Goal: Transaction & Acquisition: Purchase product/service

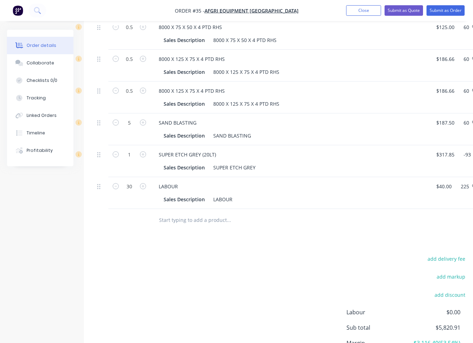
scroll to position [350, 0]
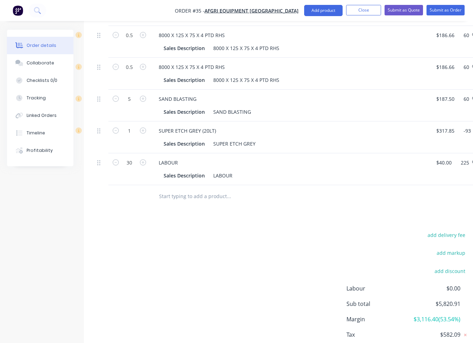
click at [210, 189] on input "text" at bounding box center [229, 196] width 140 height 14
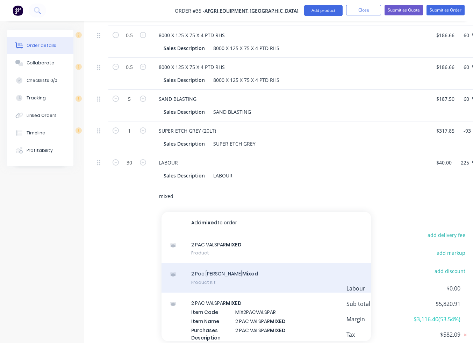
type input "mixed"
click at [214, 265] on div "2 Pac [PERSON_NAME] Mixed Product Kit" at bounding box center [267, 277] width 210 height 29
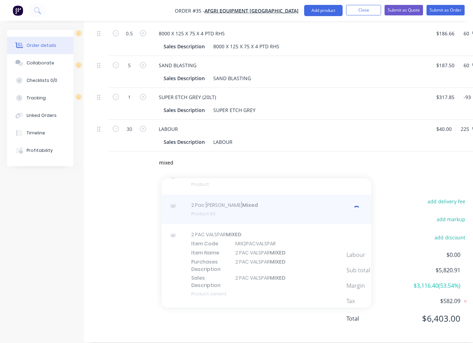
scroll to position [0, 0]
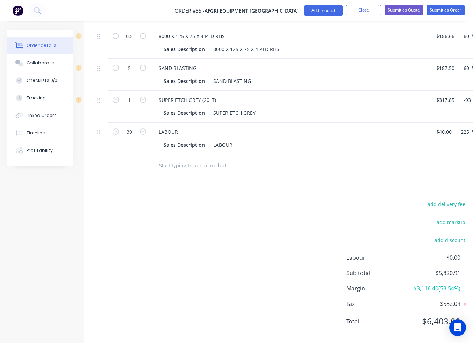
scroll to position [383, 0]
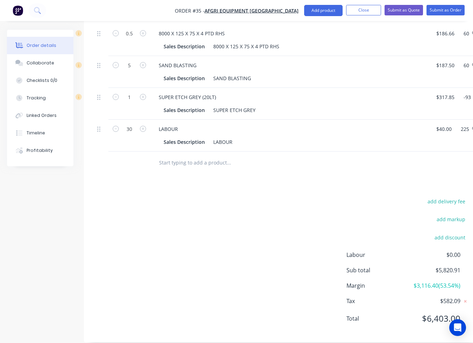
click at [185, 157] on input "text" at bounding box center [229, 163] width 140 height 14
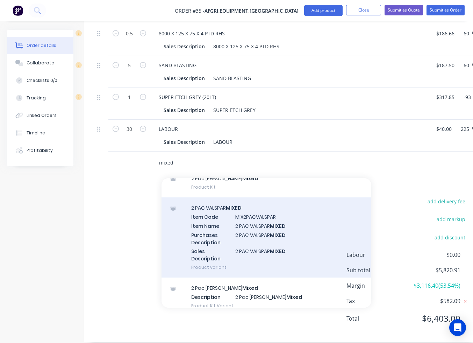
scroll to position [70, 0]
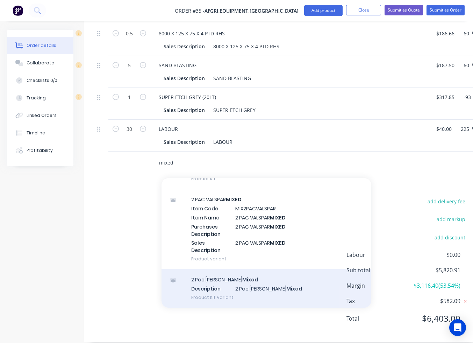
type input "mixed"
click at [242, 273] on div "2 Pac [PERSON_NAME] Mixed Description 2 Pac [PERSON_NAME] Mixed Product Kit Var…" at bounding box center [267, 288] width 210 height 38
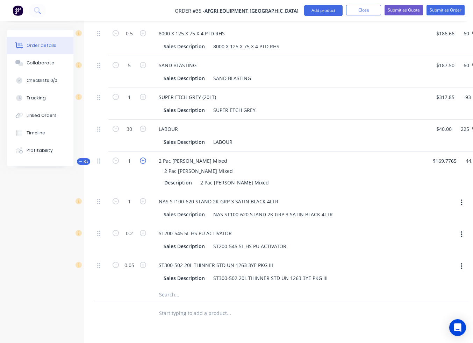
click at [145, 157] on icon "button" at bounding box center [143, 160] width 6 height 6
type input "2"
type input "$491.50"
type input "2"
type input "0.4"
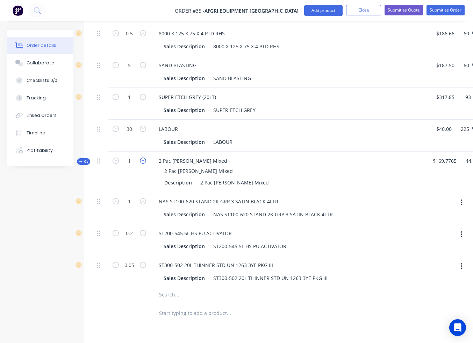
type input "0.1"
click at [145, 157] on icon "button" at bounding box center [143, 160] width 6 height 6
type input "3"
type input "$737.26"
type input "3"
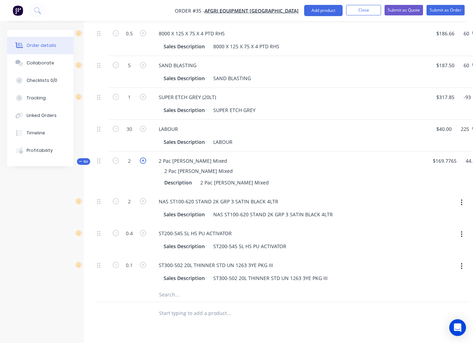
type input "0.6"
type input "0.15"
click at [145, 157] on icon "button" at bounding box center [143, 160] width 6 height 6
type input "4"
type input "$983.01"
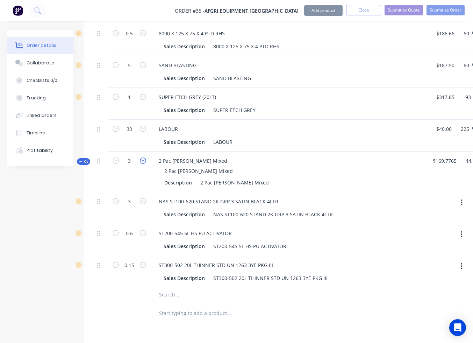
type input "4"
type input "0.8"
type input "0.2"
click at [145, 157] on icon "button" at bounding box center [143, 160] width 6 height 6
type input "5"
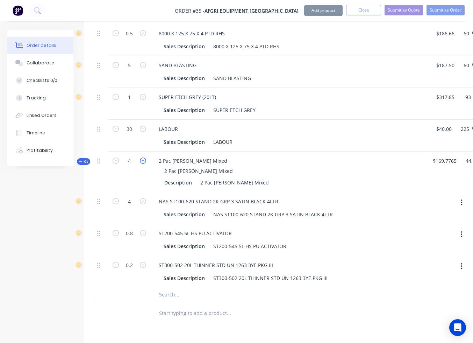
type input "$1,228.76"
type input "5"
type input "1"
type input "0.25"
click at [145, 157] on icon "button" at bounding box center [143, 160] width 6 height 6
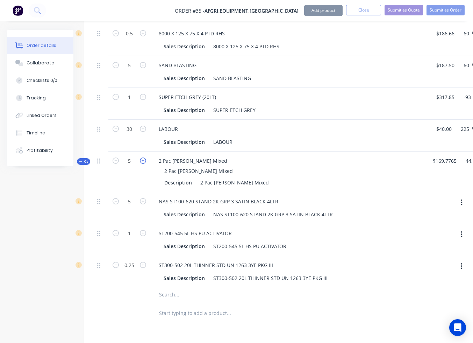
type input "6"
type input "$1,474.51"
type input "6"
type input "1.2"
type input "0.3"
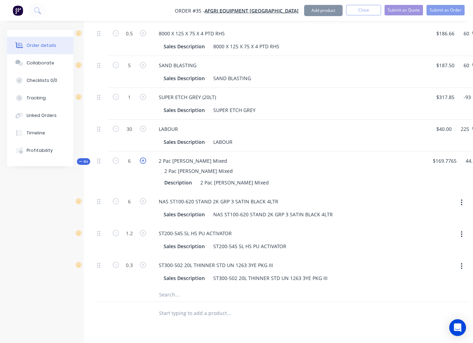
click at [145, 157] on icon "button" at bounding box center [143, 160] width 6 height 6
type input "7"
type input "$1,720.27"
type input "7"
type input "1.4"
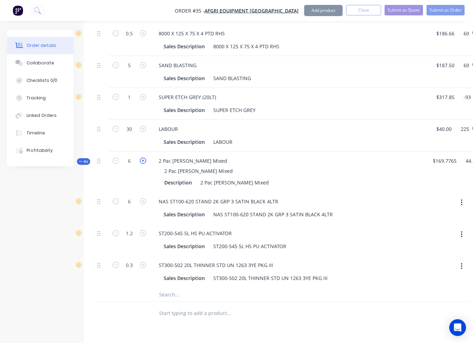
type input "0.35"
click at [145, 157] on icon "button" at bounding box center [143, 160] width 6 height 6
type input "8"
type input "$1,966.02"
type input "8"
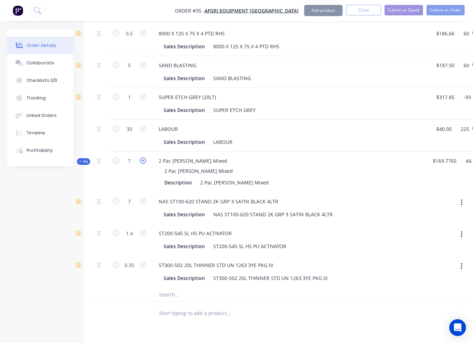
type input "1.6"
type input "0.4"
click at [145, 157] on icon "button" at bounding box center [143, 160] width 6 height 6
type input "9"
type input "$2,211.77"
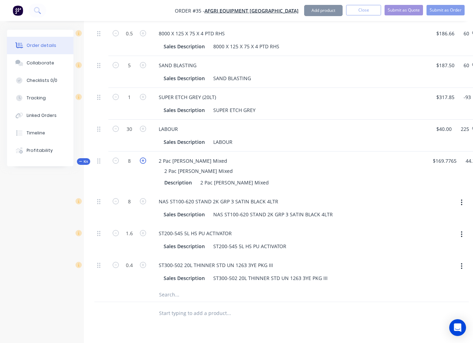
type input "9"
type input "1.8"
type input "0.45"
click at [145, 157] on icon "button" at bounding box center [143, 160] width 6 height 6
type input "10"
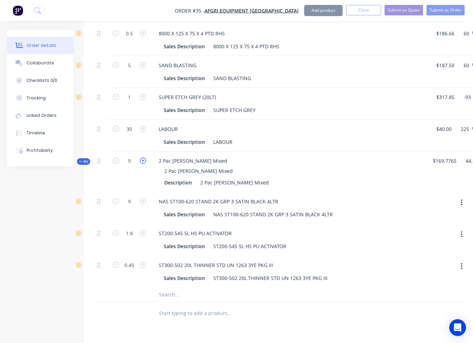
type input "$2,457.52"
type input "10"
type input "2"
type input "0.5"
click at [145, 157] on icon "button" at bounding box center [143, 160] width 6 height 6
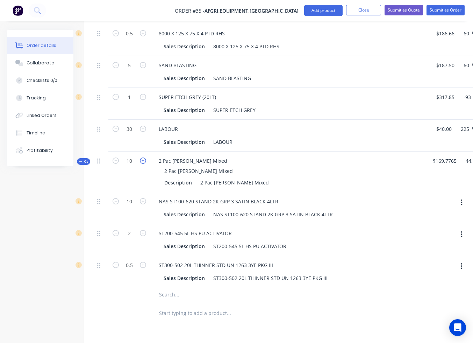
type input "11"
type input "$2,703.28"
type input "11"
type input "2.2"
type input "0.55"
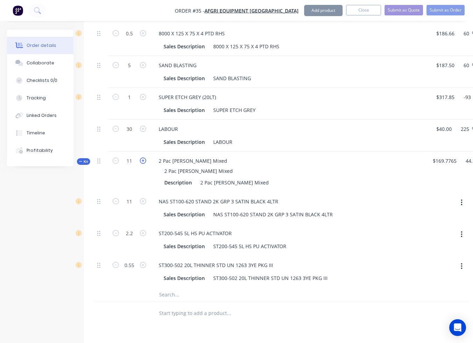
click at [145, 157] on icon "button" at bounding box center [143, 160] width 6 height 6
type input "12"
type input "$2,949.03"
type input "12"
type input "2.4"
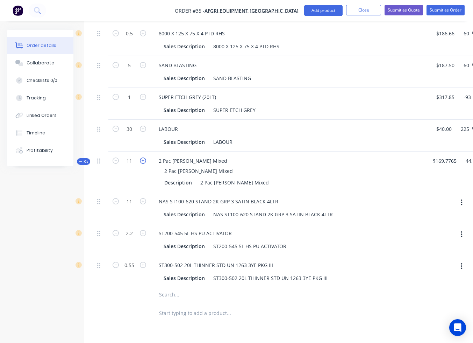
type input "0.6"
click at [116, 157] on icon "button" at bounding box center [116, 160] width 6 height 6
type input "11"
type input "$2,703.28"
type input "11"
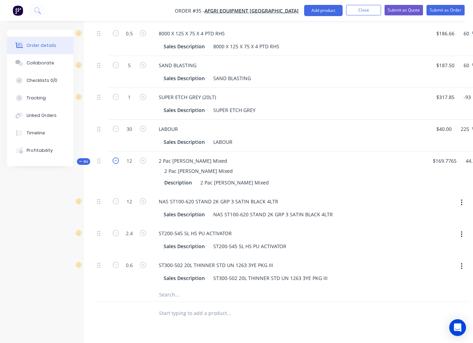
type input "2.2"
type input "0.55"
click at [116, 157] on icon "button" at bounding box center [116, 160] width 6 height 6
type input "10"
type input "$2,457.52"
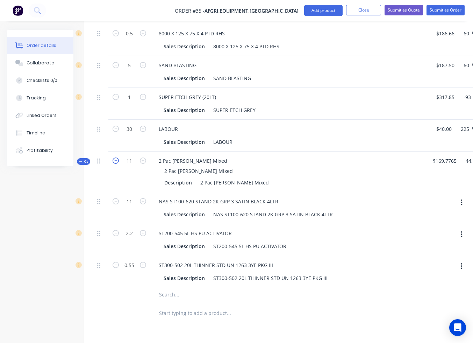
type input "10"
type input "2"
type input "0.5"
click at [116, 157] on icon "button" at bounding box center [116, 160] width 6 height 6
type input "9"
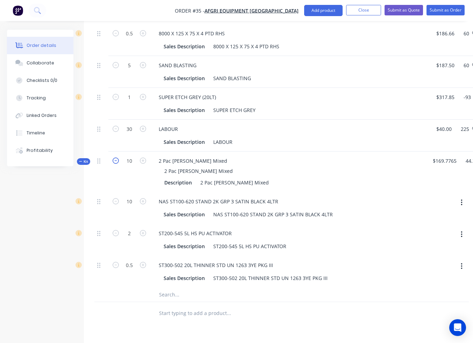
type input "$2,211.77"
type input "9"
type input "1.8"
type input "0.45"
click at [116, 157] on icon "button" at bounding box center [116, 160] width 6 height 6
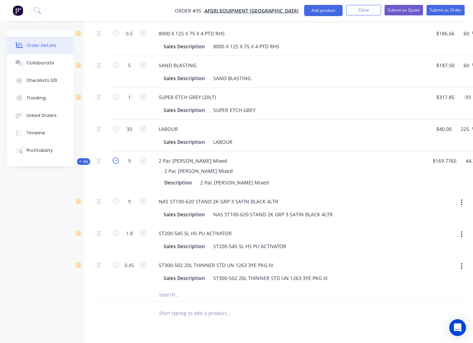
type input "8"
type input "$1,966.02"
type input "8"
type input "1.6"
type input "0.4"
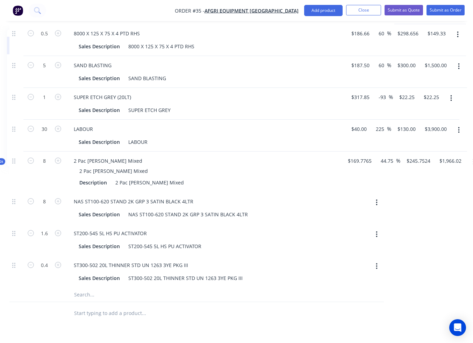
scroll to position [383, 94]
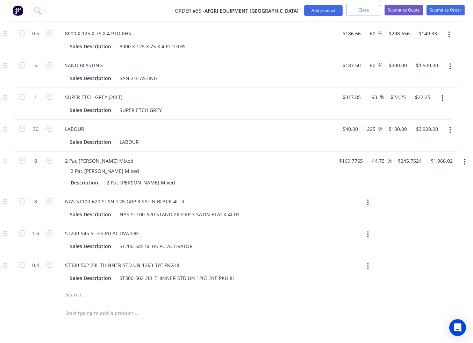
click at [465, 158] on icon "button" at bounding box center [465, 162] width 2 height 8
click at [264, 137] on div "Sales Description LABOUR" at bounding box center [195, 142] width 256 height 10
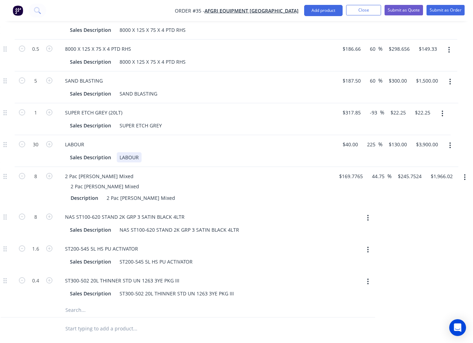
scroll to position [359, 94]
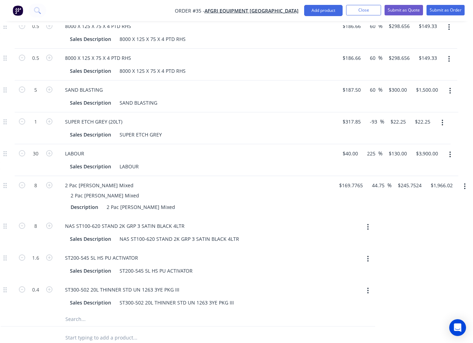
click at [465, 183] on icon "button" at bounding box center [464, 186] width 1 height 6
click at [425, 256] on div "Delete" at bounding box center [440, 261] width 54 height 10
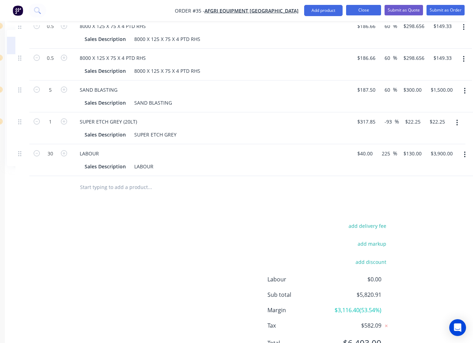
click at [352, 9] on button "Close" at bounding box center [363, 10] width 35 height 10
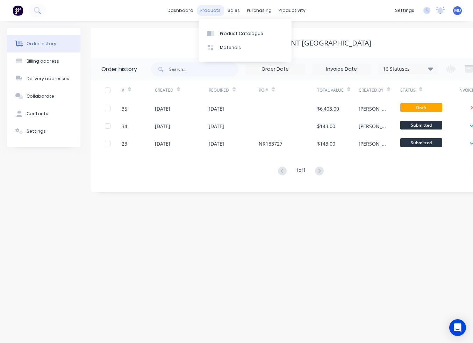
click at [219, 12] on div "products" at bounding box center [210, 10] width 27 height 10
click at [217, 33] on div at bounding box center [212, 33] width 10 height 6
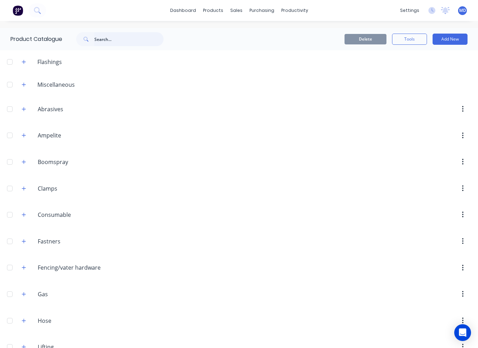
click at [97, 40] on input "text" at bounding box center [128, 39] width 69 height 14
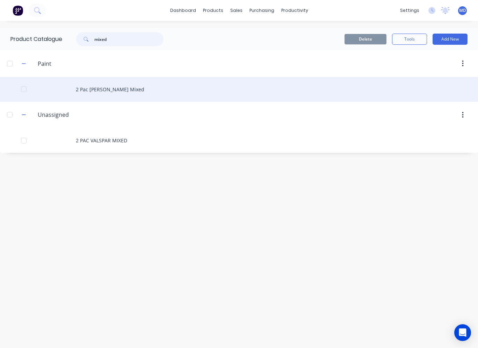
type input "mixed"
click at [100, 89] on div "2 Pac [PERSON_NAME] Mixed" at bounding box center [239, 89] width 478 height 25
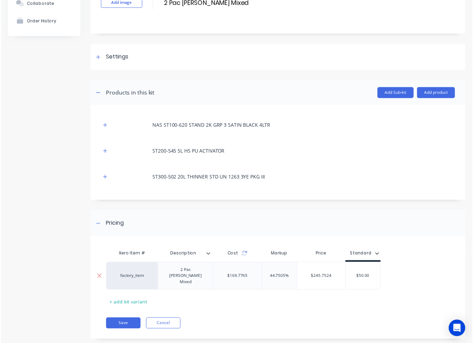
scroll to position [60, 0]
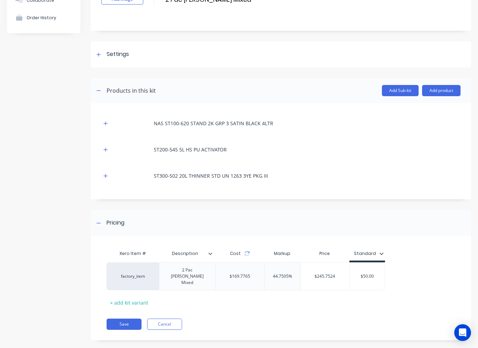
click at [383, 257] on button "Standard" at bounding box center [369, 253] width 37 height 10
click at [380, 270] on div "Standard" at bounding box center [394, 271] width 40 height 7
click at [361, 319] on div "Save Cancel" at bounding box center [289, 324] width 365 height 11
click at [125, 319] on button "Save" at bounding box center [124, 324] width 35 height 11
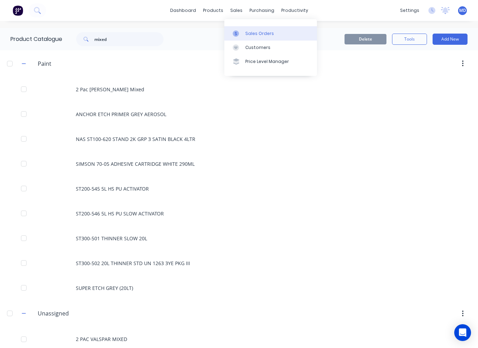
click at [244, 31] on link "Sales Orders" at bounding box center [271, 33] width 93 height 14
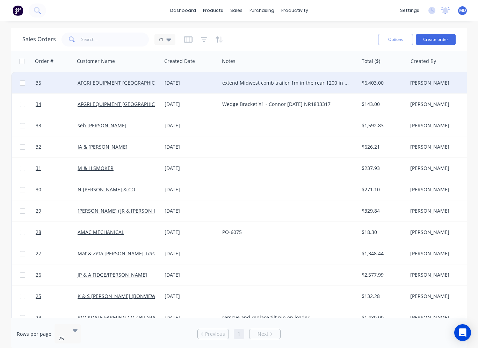
click at [195, 82] on div "[DATE]" at bounding box center [191, 82] width 52 height 7
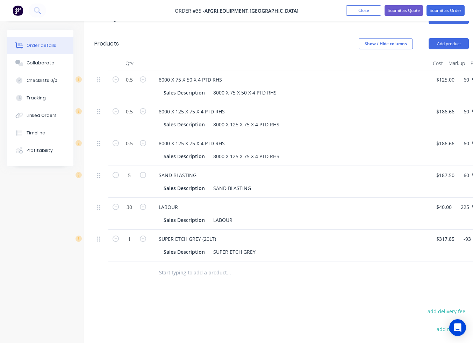
scroll to position [383, 0]
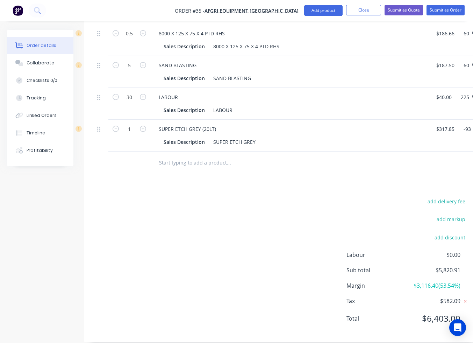
click at [176, 156] on input "text" at bounding box center [229, 163] width 140 height 14
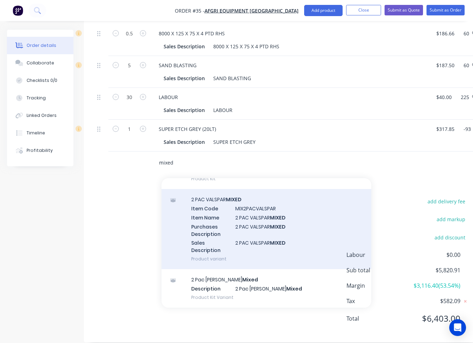
scroll to position [0, 0]
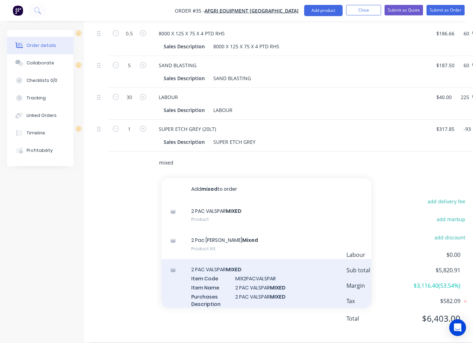
type input "mixed"
click at [210, 263] on div "2 PAC VALSPAR MIXED Item Code MIX2PACVALSPAR Item Name 2 PAC VALSPAR MIXED Purc…" at bounding box center [267, 299] width 210 height 80
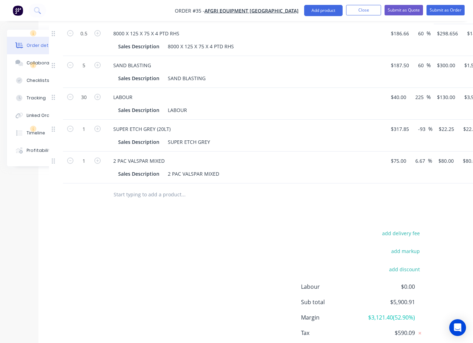
scroll to position [383, 79]
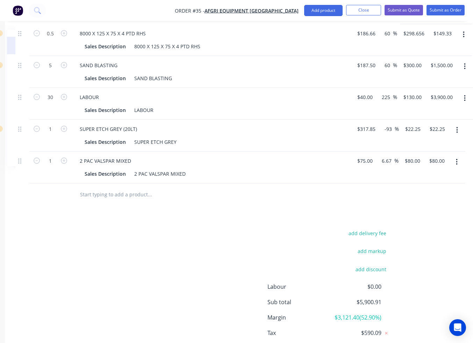
click at [461, 156] on button "button" at bounding box center [457, 162] width 16 height 13
click at [420, 217] on div "Delete" at bounding box center [432, 222] width 54 height 10
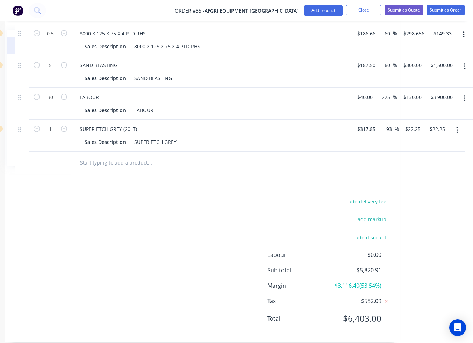
click at [133, 156] on input "text" at bounding box center [150, 163] width 140 height 14
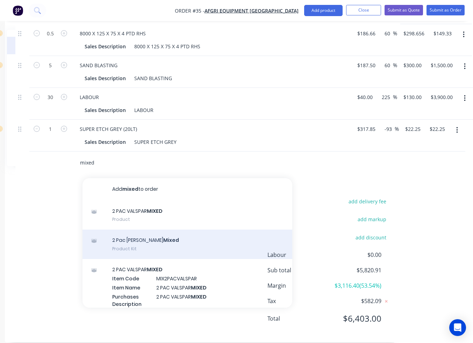
type input "mixed"
click at [145, 230] on div "2 Pac [PERSON_NAME] Mixed Product Kit" at bounding box center [188, 243] width 210 height 29
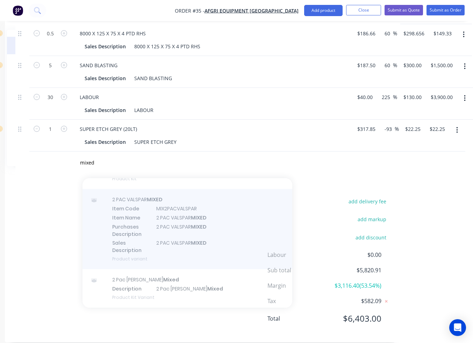
scroll to position [0, 0]
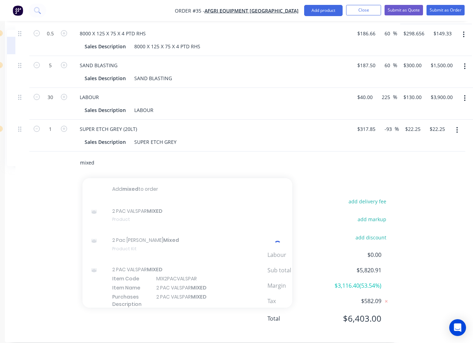
drag, startPoint x: 104, startPoint y: 153, endPoint x: 50, endPoint y: 153, distance: 53.2
click at [51, 153] on div "mixed Add mixed to order 2 PAC VALSPAR MIXED Product 2 Pac [PERSON_NAME] Mixed …" at bounding box center [202, 162] width 375 height 23
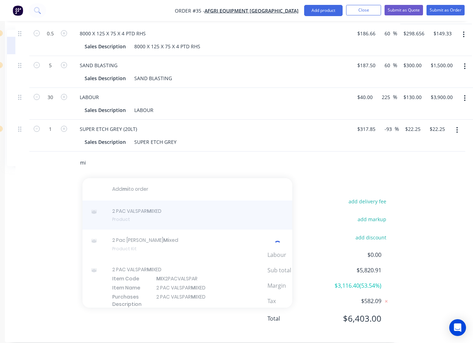
type input "m"
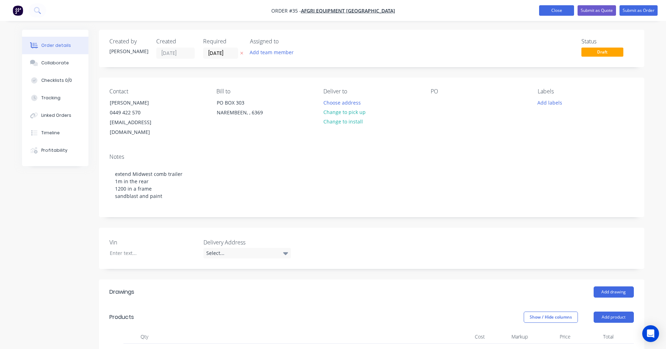
click at [478, 13] on button "Close" at bounding box center [556, 10] width 35 height 10
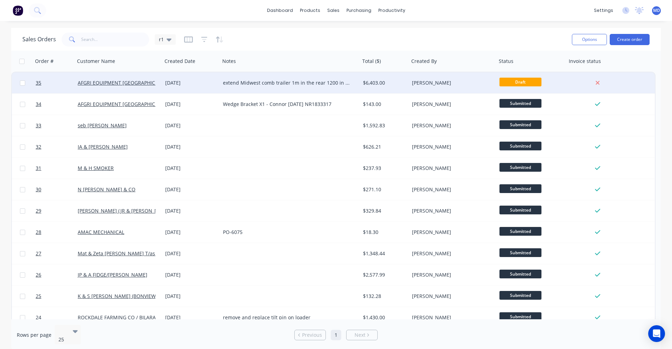
click at [211, 81] on div "[DATE]" at bounding box center [191, 82] width 52 height 7
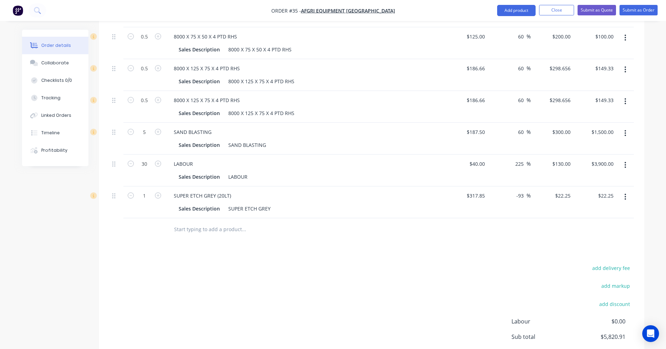
scroll to position [377, 0]
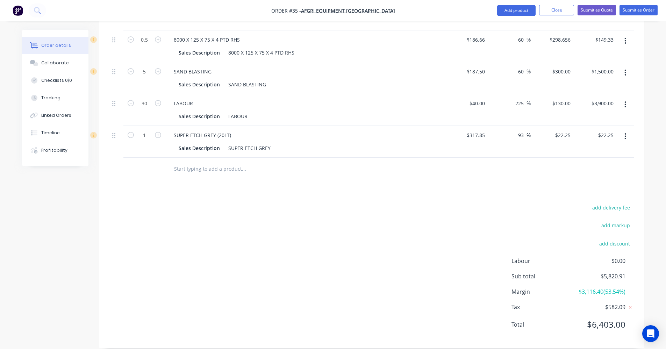
click at [219, 165] on input "text" at bounding box center [244, 169] width 140 height 14
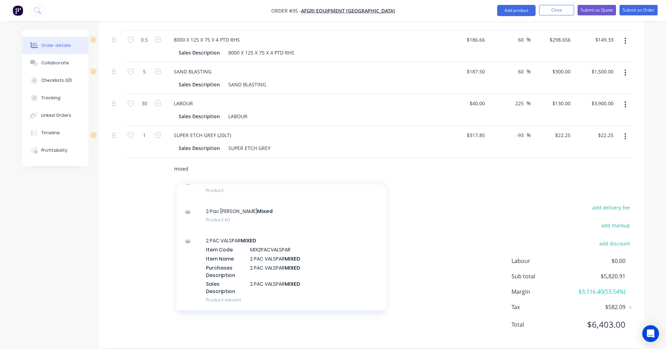
scroll to position [70, 0]
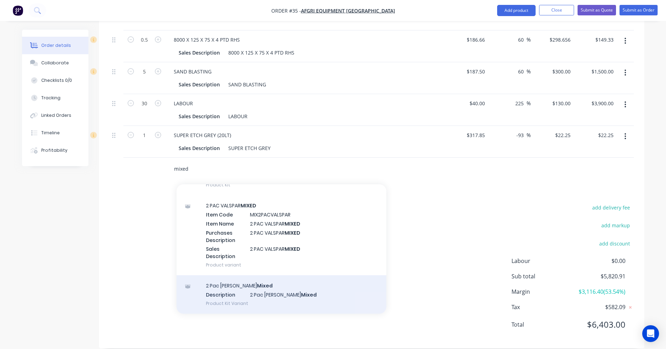
type input "mixed"
click at [239, 276] on div "2 Pac [PERSON_NAME] Mixed Description 2 Pac [PERSON_NAME] Mixed Product Kit Var…" at bounding box center [282, 294] width 210 height 38
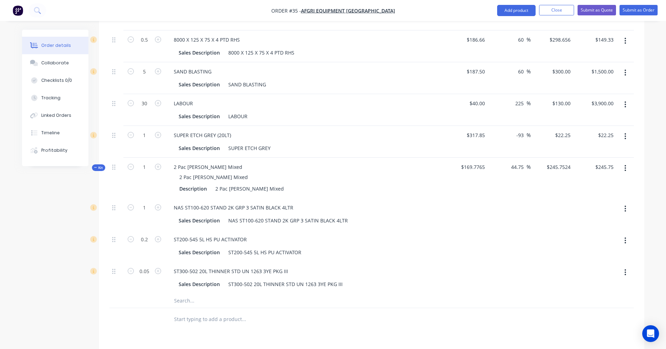
click at [478, 162] on button "button" at bounding box center [625, 168] width 16 height 13
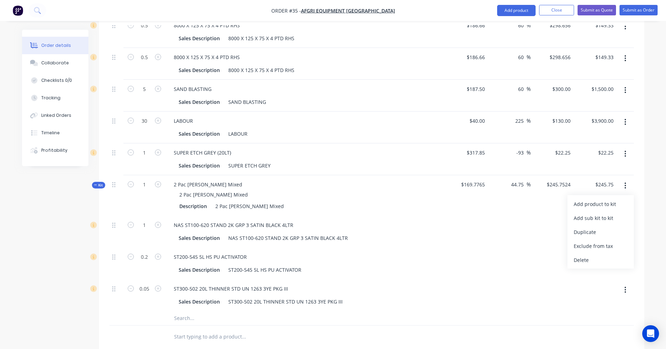
scroll to position [377, 0]
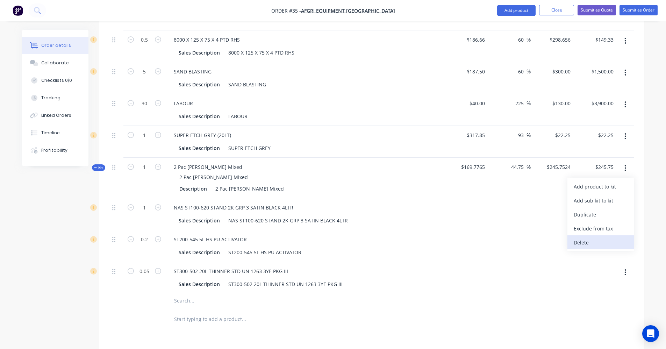
click at [478, 237] on div "Delete" at bounding box center [601, 242] width 54 height 10
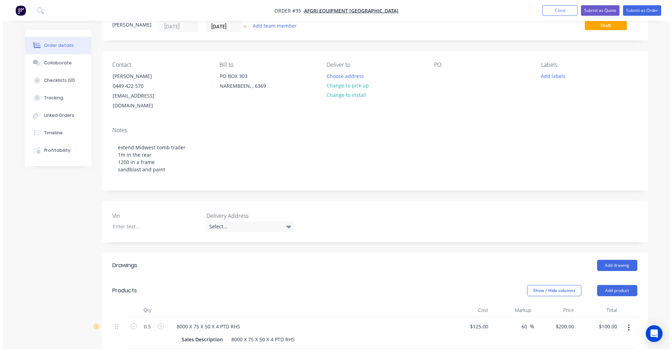
scroll to position [0, 0]
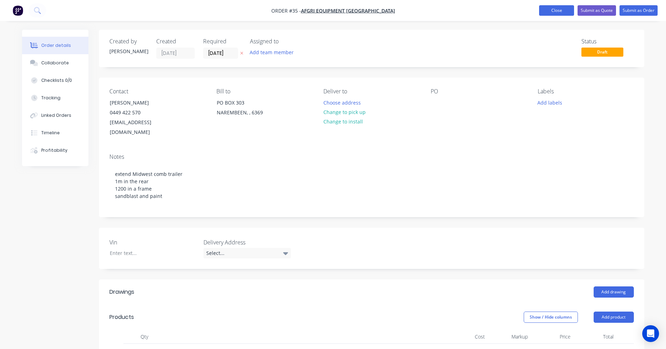
click at [478, 14] on button "Close" at bounding box center [556, 10] width 35 height 10
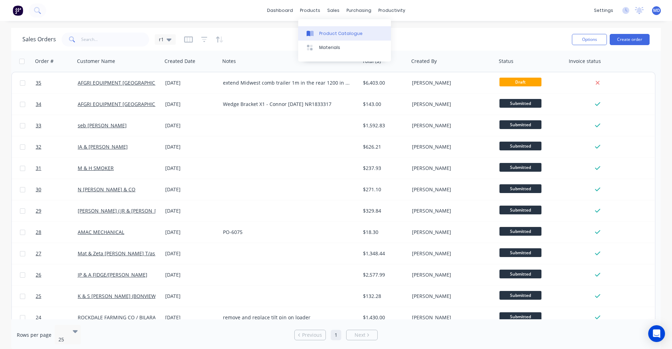
click at [322, 38] on link "Product Catalogue" at bounding box center [344, 33] width 93 height 14
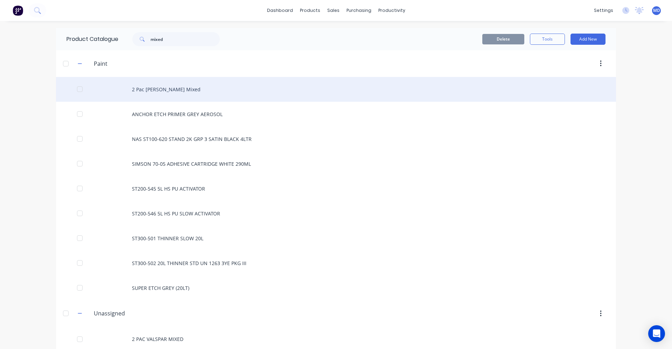
click at [159, 92] on div "2 Pac [PERSON_NAME] Mixed" at bounding box center [336, 89] width 560 height 25
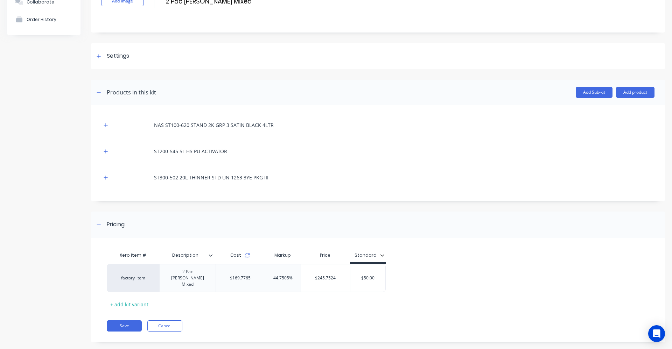
scroll to position [59, 0]
click at [381, 254] on icon "button" at bounding box center [382, 255] width 4 height 4
click at [364, 257] on div "button" at bounding box center [364, 258] width 14 height 14
click at [363, 257] on div "button" at bounding box center [364, 258] width 14 height 14
click at [366, 287] on div "button" at bounding box center [364, 286] width 14 height 14
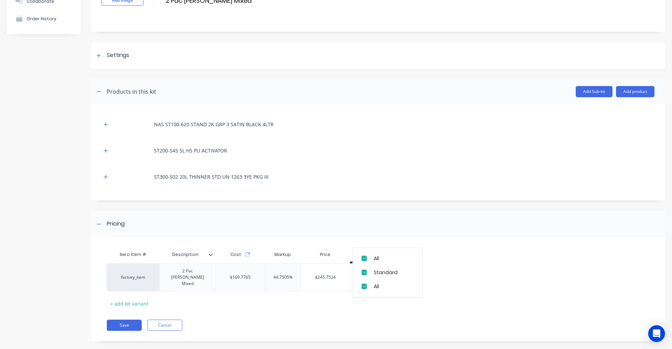
click at [438, 279] on div "factory_item 2 Pac [PERSON_NAME] Mixed $169.7765 44.7505% $245.7524 $50.00" at bounding box center [375, 277] width 537 height 28
click at [372, 256] on div "Standard" at bounding box center [365, 254] width 22 height 6
click at [364, 272] on div "button" at bounding box center [364, 272] width 14 height 14
click at [388, 236] on div "Pricing" at bounding box center [378, 224] width 574 height 26
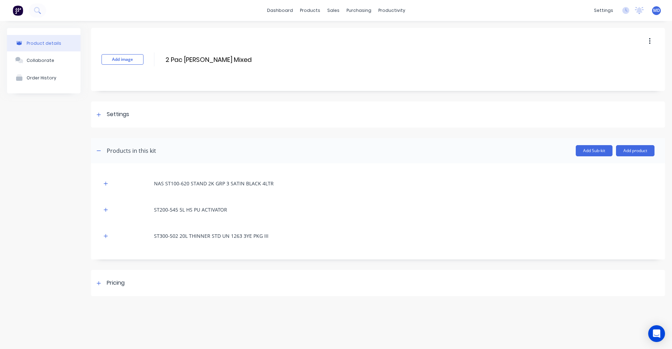
scroll to position [0, 0]
click at [97, 112] on div at bounding box center [98, 114] width 9 height 9
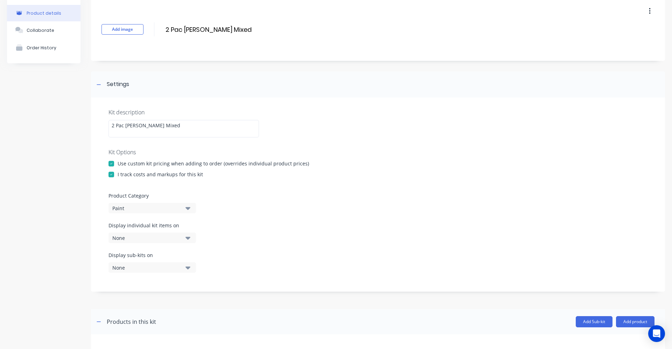
scroll to position [155, 0]
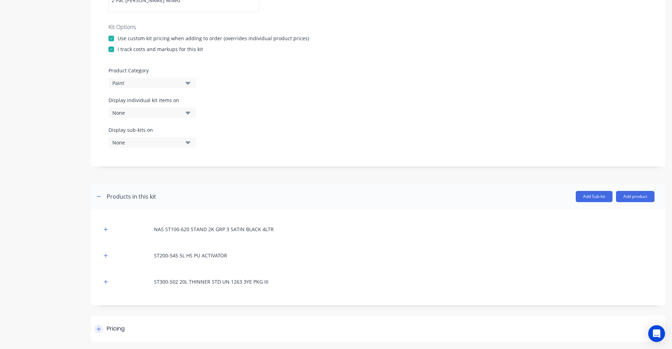
click at [101, 326] on div at bounding box center [98, 329] width 9 height 9
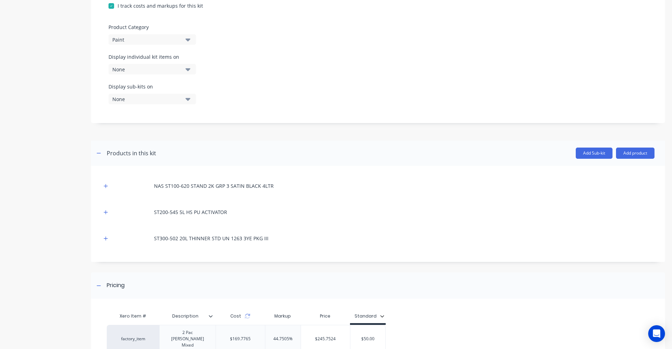
scroll to position [260, 0]
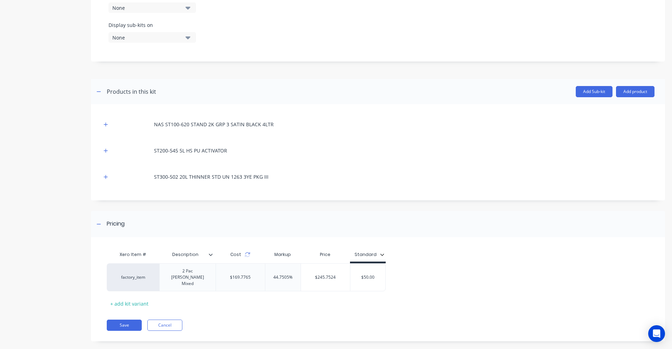
click at [356, 134] on div "NAS ST100-620 STAND 2K GRP 3 SATIN BLACK 4LTR ST200-545 5L HS PU ACTIVATOR ST30…" at bounding box center [377, 151] width 553 height 72
click at [383, 255] on icon "button" at bounding box center [382, 255] width 4 height 4
click at [452, 270] on div "factory_item 2 Pac [PERSON_NAME] Mixed $169.7765 44.7505% $245.7524 $50.00" at bounding box center [375, 277] width 537 height 28
type input "$50.00"
drag, startPoint x: 381, startPoint y: 271, endPoint x: 349, endPoint y: 273, distance: 31.5
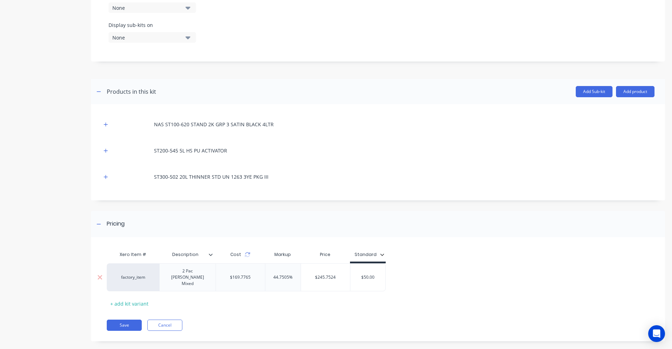
click at [352, 274] on input "$50.00" at bounding box center [367, 277] width 35 height 6
drag, startPoint x: 339, startPoint y: 270, endPoint x: 315, endPoint y: 273, distance: 23.6
click at [315, 274] on input "$245.7524" at bounding box center [325, 277] width 49 height 6
type input "50"
click at [431, 274] on div "factory_item 2 Pac [PERSON_NAME] Mixed $169.7765 -70.5495% $50.00 50 $0.00" at bounding box center [375, 277] width 537 height 28
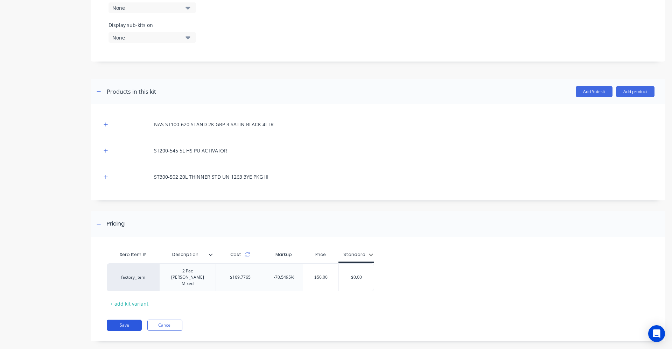
click at [116, 320] on button "Save" at bounding box center [124, 325] width 35 height 11
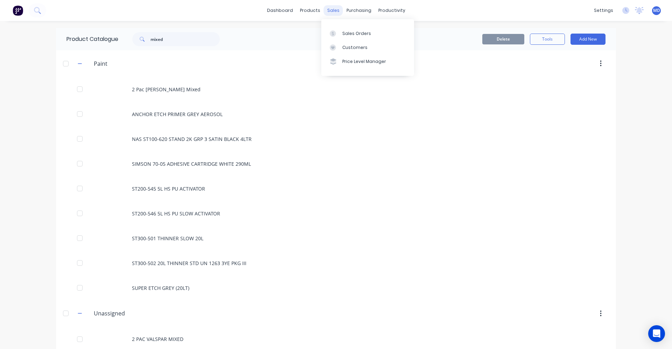
click at [329, 11] on div "sales" at bounding box center [333, 10] width 19 height 10
click at [341, 32] on link "Sales Orders" at bounding box center [367, 33] width 93 height 14
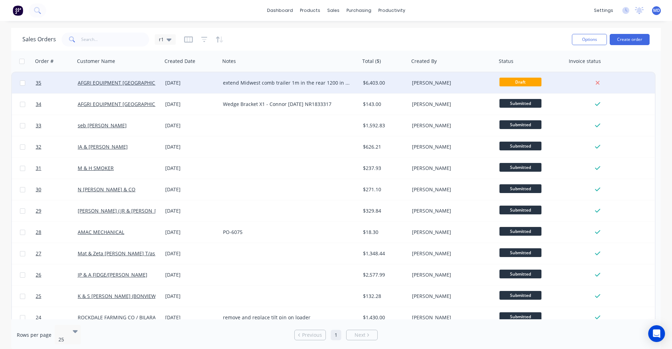
click at [347, 81] on div "extend Midwest comb trailer 1m in the rear 1200 in a frame sandblast and paint" at bounding box center [287, 82] width 128 height 7
click at [197, 80] on div "[DATE]" at bounding box center [191, 82] width 52 height 7
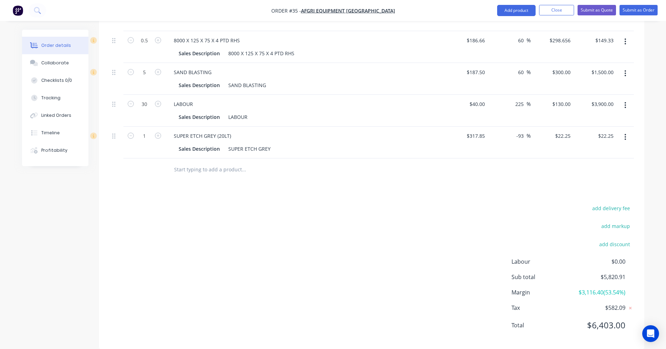
scroll to position [377, 0]
click at [220, 162] on input "text" at bounding box center [244, 169] width 140 height 14
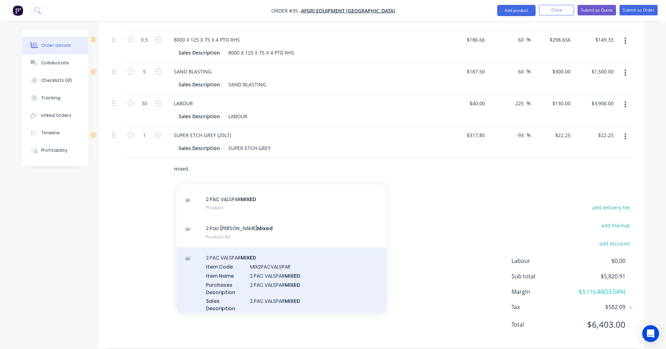
scroll to position [70, 0]
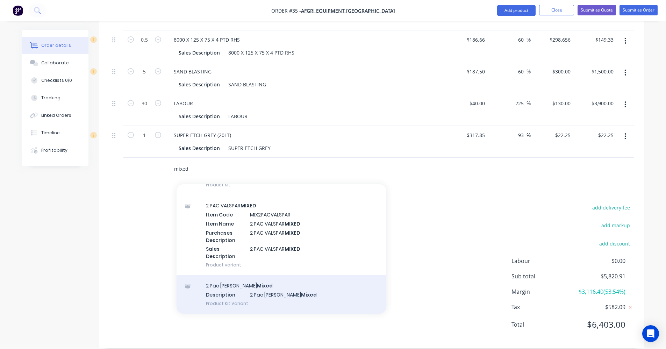
type input "mixed"
click at [243, 275] on div "2 Pac [PERSON_NAME] Mixed Description 2 Pac [PERSON_NAME] Mixed Product Kit Var…" at bounding box center [282, 294] width 210 height 38
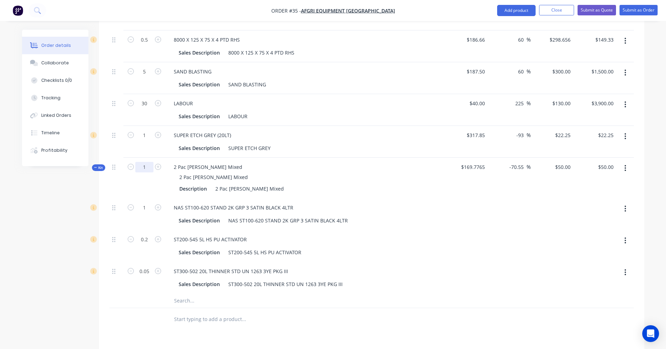
click at [152, 162] on input "1" at bounding box center [144, 167] width 18 height 10
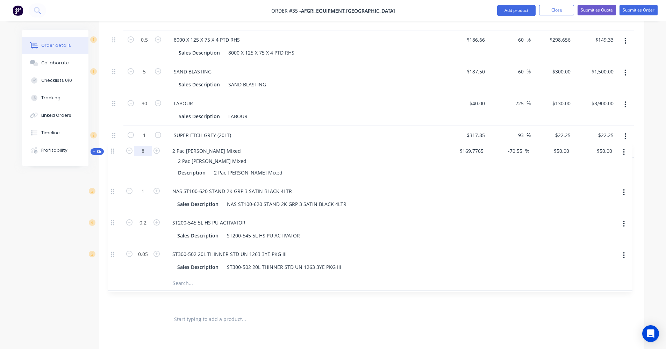
drag, startPoint x: 115, startPoint y: 158, endPoint x: 113, endPoint y: 149, distance: 9.2
click at [113, 149] on div "0.5 8000 X 75 X 50 X 4 PTD RHS Sales Description 8000 X 75 X 50 X 4 PTD RHS $12…" at bounding box center [371, 137] width 525 height 341
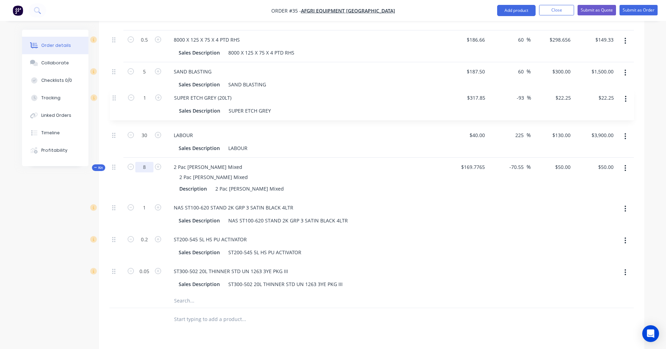
drag, startPoint x: 116, startPoint y: 127, endPoint x: 117, endPoint y: 97, distance: 30.8
click at [117, 97] on div "0.5 8000 X 75 X 50 X 4 PTD RHS Sales Description 8000 X 75 X 50 X 4 PTD RHS $12…" at bounding box center [371, 137] width 525 height 341
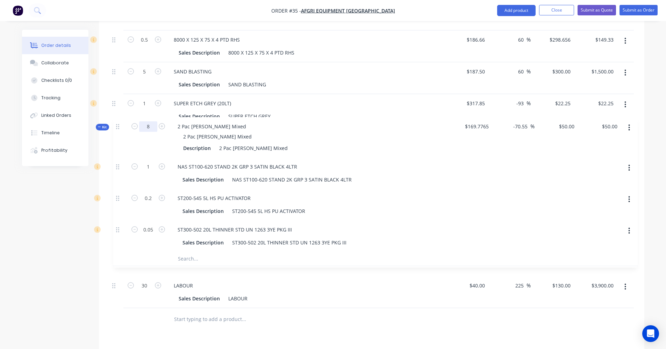
drag, startPoint x: 114, startPoint y: 159, endPoint x: 119, endPoint y: 125, distance: 34.3
click at [119, 125] on div "0.5 8000 X 75 X 50 X 4 PTD RHS Sales Description 8000 X 75 X 50 X 4 PTD RHS $12…" at bounding box center [371, 137] width 525 height 341
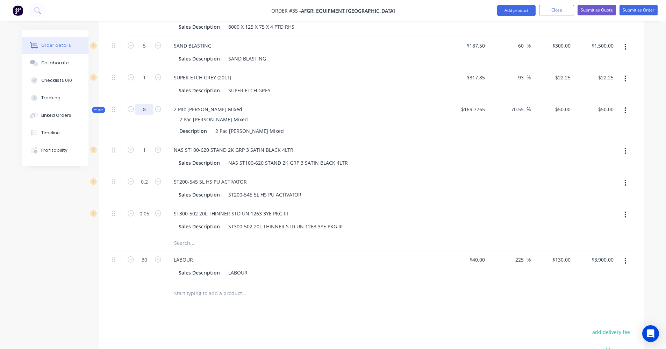
scroll to position [388, 0]
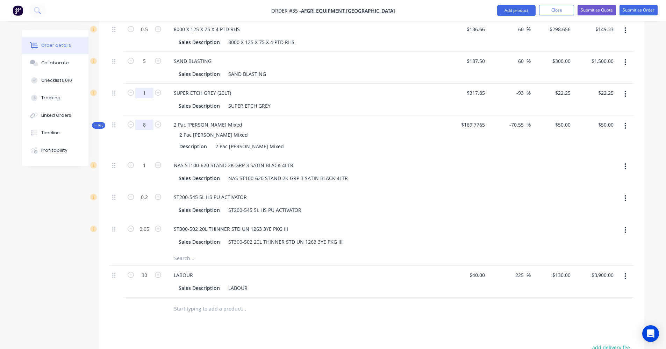
type input "8"
type input "$400.00"
type input "8"
type input "1.6"
type input "0.4"
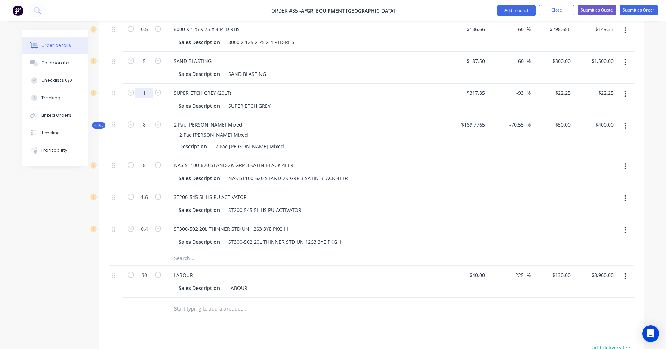
click at [149, 88] on input "1" at bounding box center [144, 93] width 18 height 10
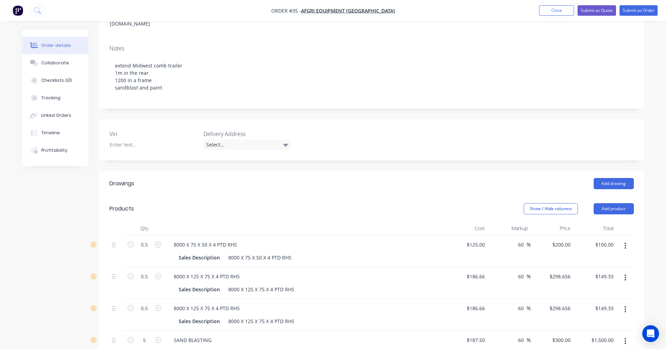
scroll to position [108, 0]
type input "5"
type input "$111.25"
click at [478, 12] on button "Submit as Quote" at bounding box center [597, 10] width 38 height 10
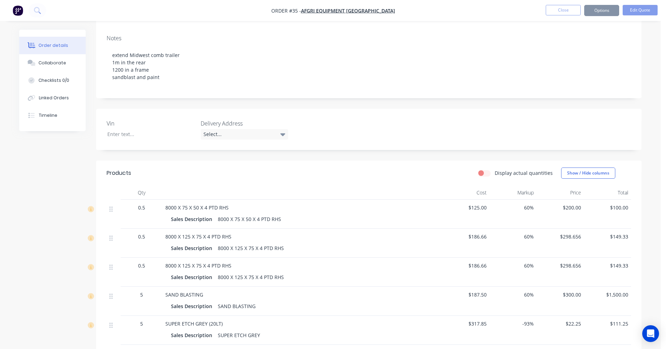
scroll to position [0, 0]
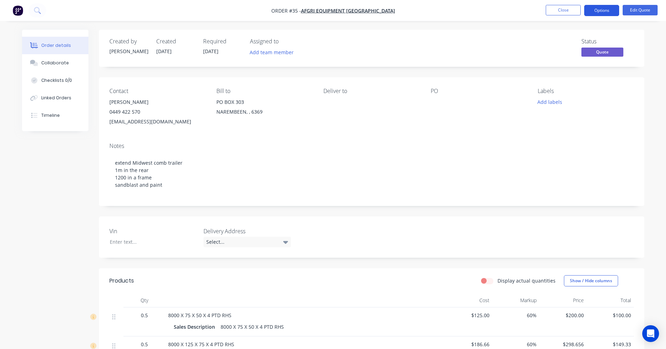
click at [478, 14] on button "Options" at bounding box center [601, 10] width 35 height 11
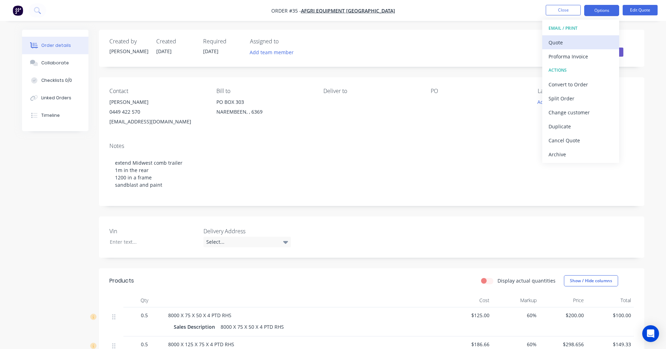
click at [478, 41] on div "Quote" at bounding box center [581, 42] width 64 height 10
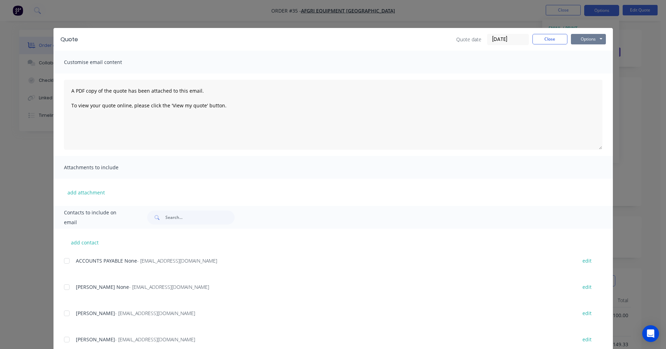
click at [478, 41] on button "Options" at bounding box center [588, 39] width 35 height 10
click at [478, 55] on button "Preview" at bounding box center [593, 52] width 45 height 12
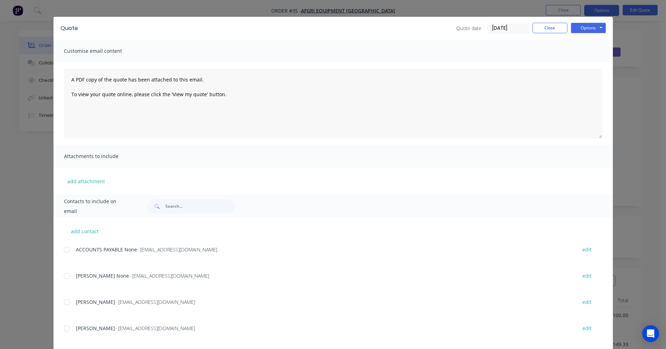
scroll to position [22, 0]
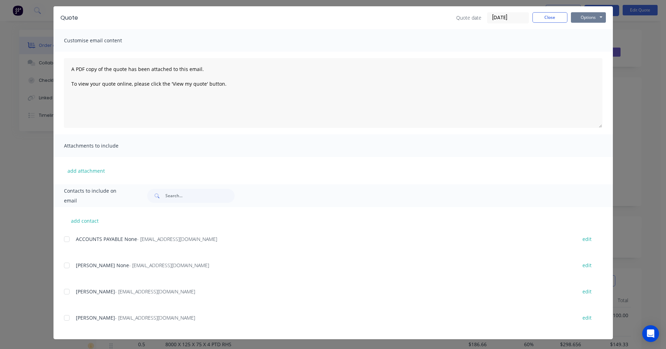
click at [478, 16] on button "Options" at bounding box center [588, 17] width 35 height 10
click at [478, 38] on button "Print" at bounding box center [593, 42] width 45 height 12
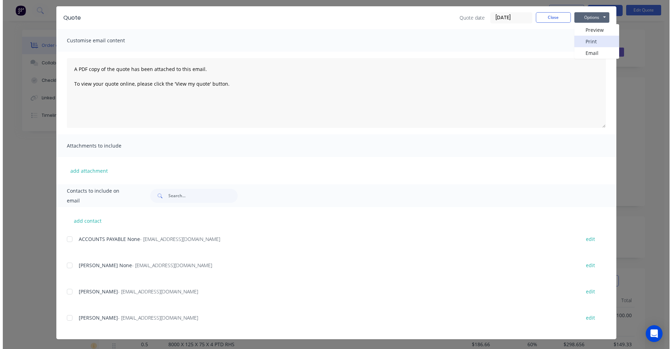
scroll to position [0, 0]
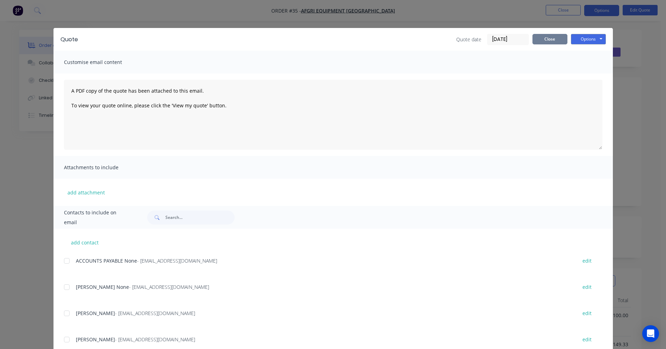
click at [478, 40] on button "Close" at bounding box center [550, 39] width 35 height 10
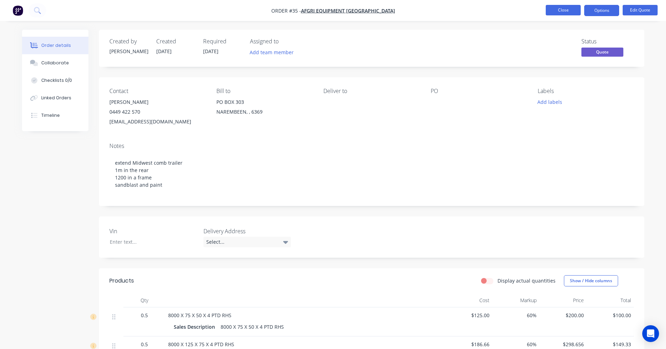
click at [478, 9] on button "Close" at bounding box center [563, 10] width 35 height 10
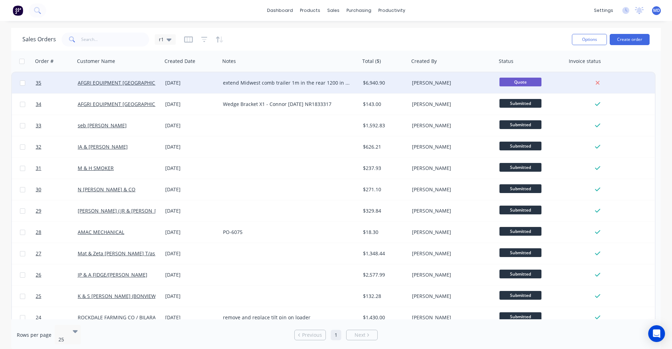
click at [229, 87] on div "extend Midwest comb trailer 1m in the rear 1200 in a frame sandblast and paint" at bounding box center [290, 82] width 140 height 21
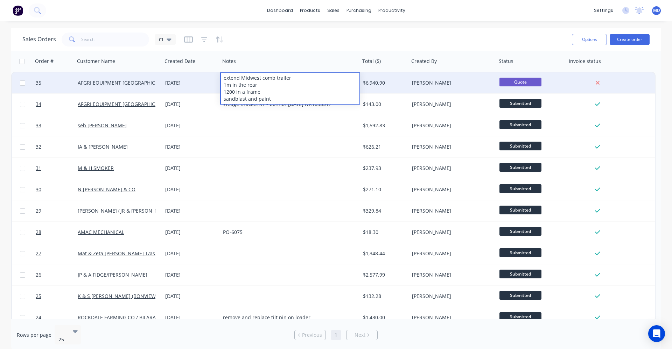
click at [199, 84] on div "[DATE]" at bounding box center [191, 82] width 52 height 7
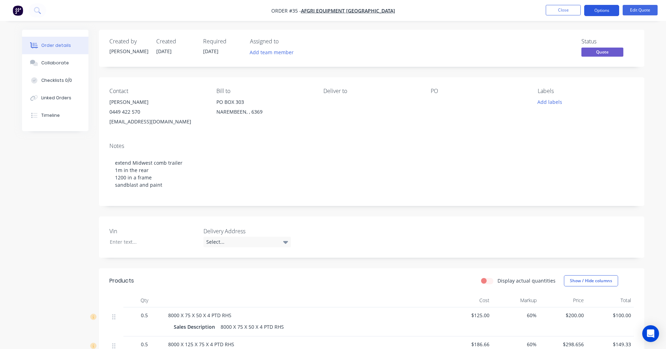
click at [478, 13] on button "Options" at bounding box center [601, 10] width 35 height 11
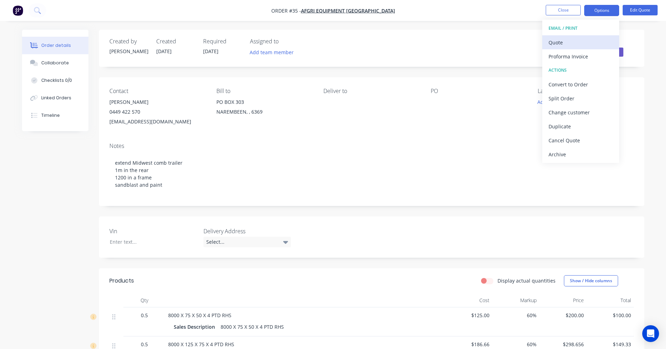
click at [478, 39] on div "Quote" at bounding box center [581, 42] width 64 height 10
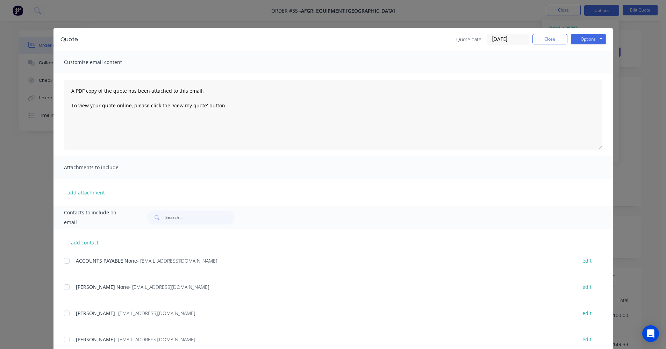
click at [76, 339] on span "[PERSON_NAME]" at bounding box center [95, 339] width 39 height 7
click at [62, 341] on div at bounding box center [67, 340] width 14 height 14
click at [478, 37] on button "Options" at bounding box center [588, 39] width 35 height 10
click at [478, 75] on button "Email" at bounding box center [593, 75] width 45 height 12
click at [478, 43] on button "Close" at bounding box center [550, 39] width 35 height 10
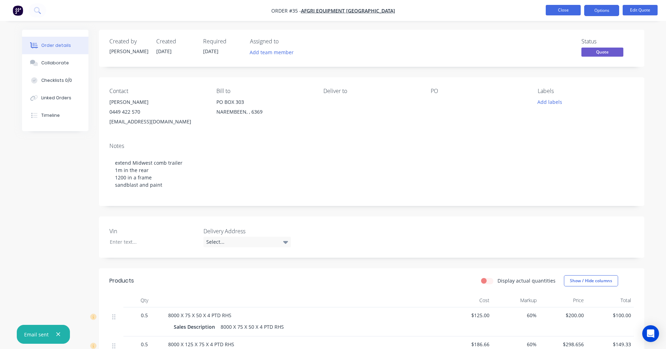
click at [478, 9] on button "Close" at bounding box center [563, 10] width 35 height 10
